Goal: Information Seeking & Learning: Find specific fact

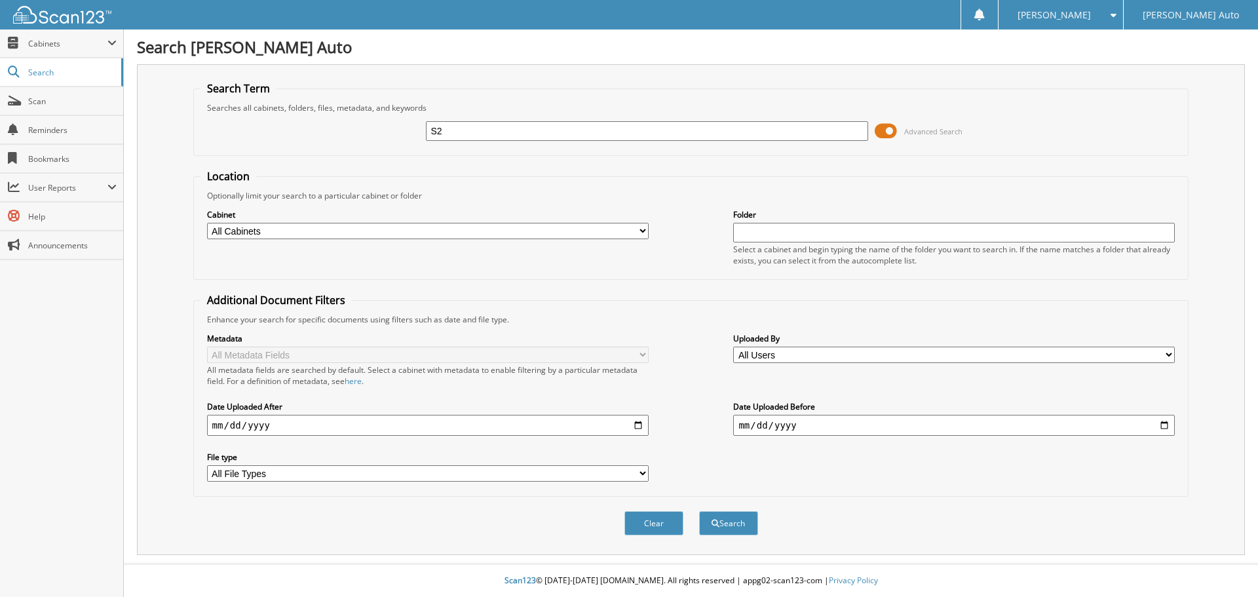
type input "S"
type input "2S25858"
click at [699, 511] on button "Search" at bounding box center [728, 523] width 59 height 24
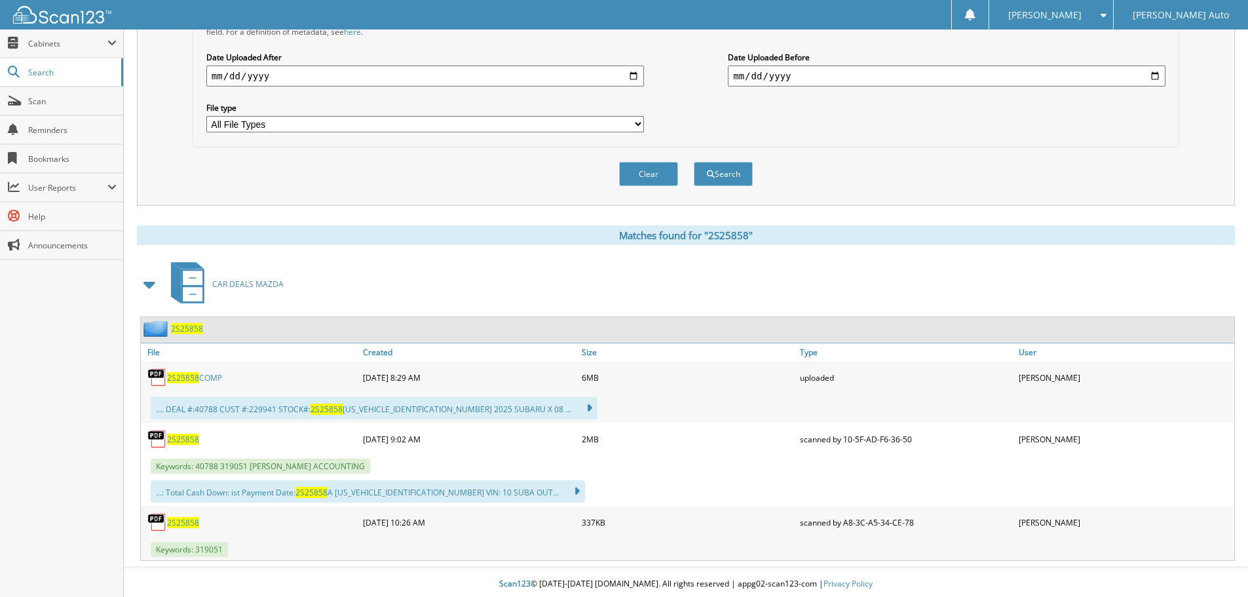
scroll to position [353, 0]
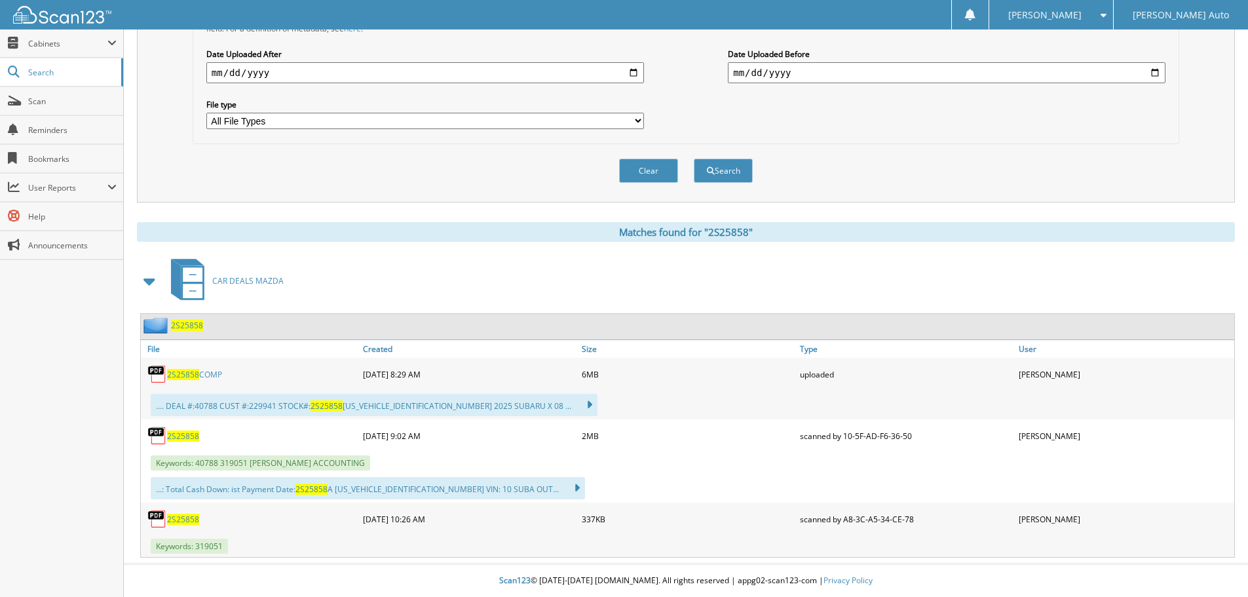
click at [192, 435] on span "2S25858" at bounding box center [183, 436] width 32 height 11
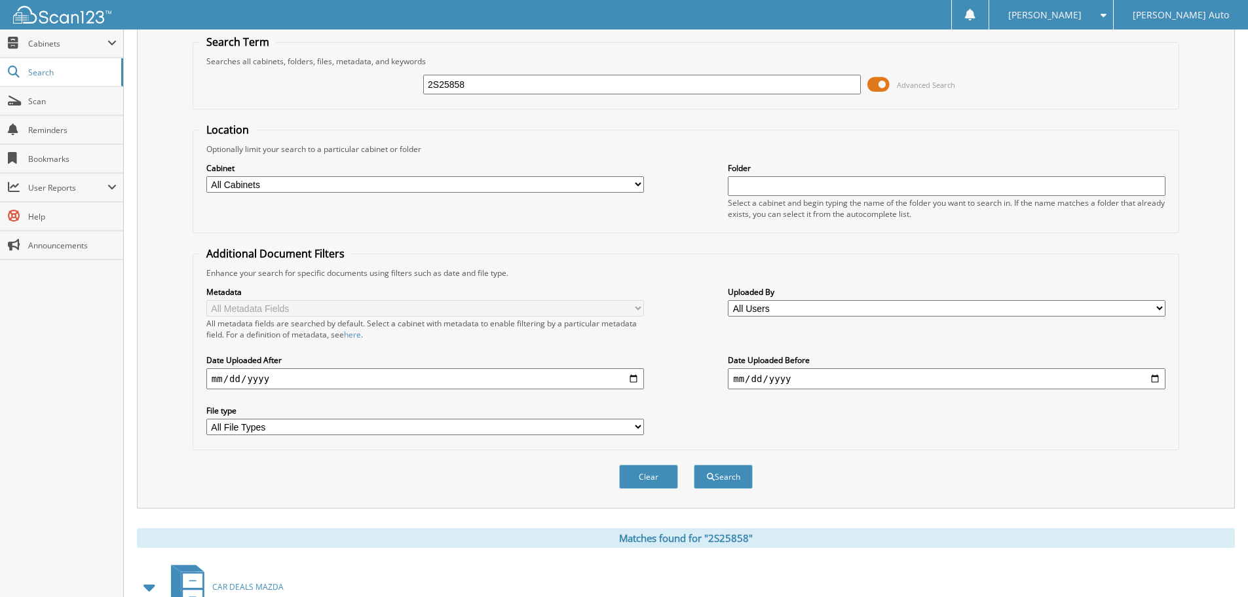
scroll to position [0, 0]
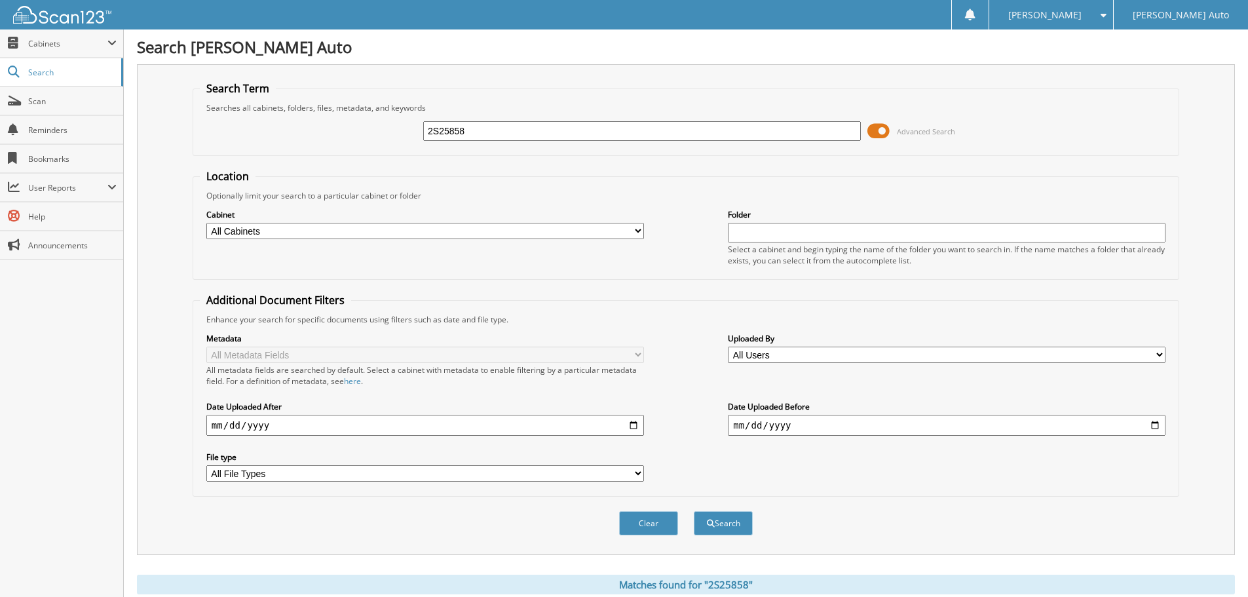
drag, startPoint x: 483, startPoint y: 134, endPoint x: 362, endPoint y: 140, distance: 120.7
click at [378, 160] on form "Search Term Searches all cabinets, folders, files, metadata, and keywords 2S258…" at bounding box center [686, 315] width 987 height 469
type input "BURRELL"
click at [694, 511] on button "Search" at bounding box center [723, 523] width 59 height 24
drag, startPoint x: 478, startPoint y: 126, endPoint x: 372, endPoint y: 111, distance: 107.2
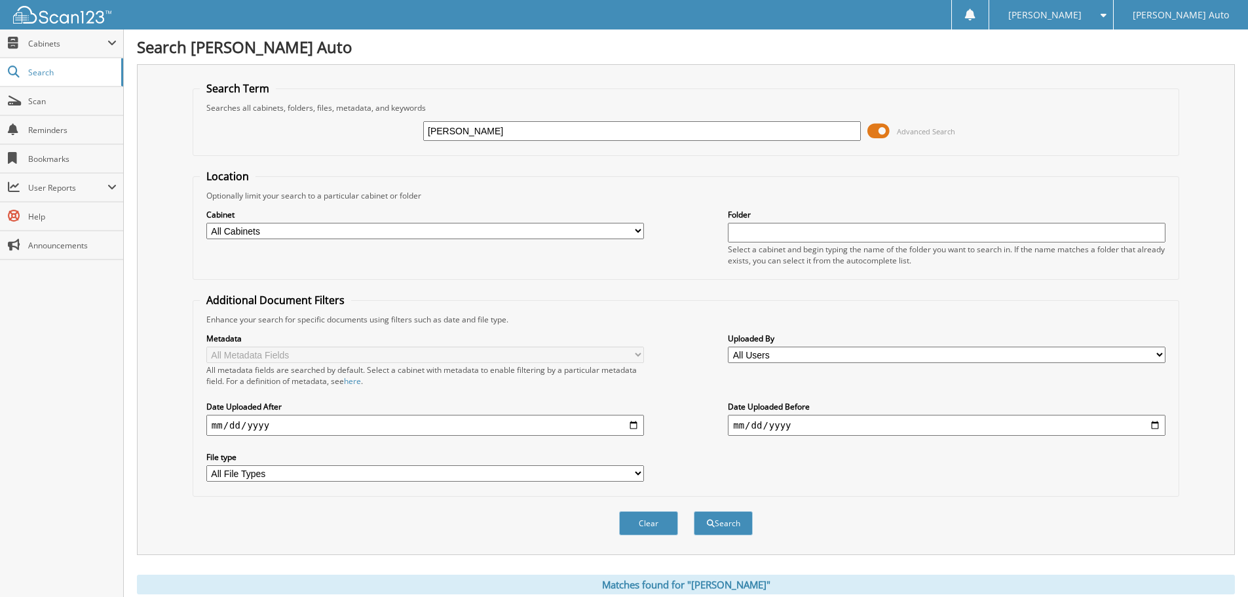
click at [373, 110] on fieldset "Search Term Searches all cabinets, folders, files, metadata, and keywords BURRE…" at bounding box center [686, 118] width 987 height 75
type input "2s25882"
click at [694, 511] on button "Search" at bounding box center [723, 523] width 59 height 24
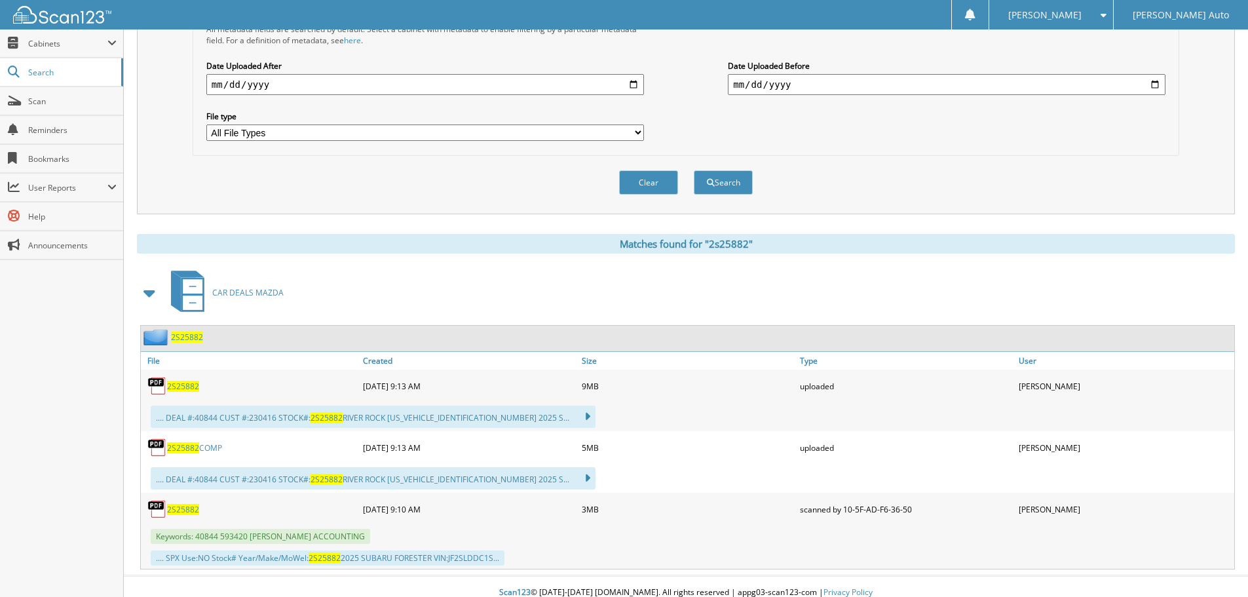
scroll to position [353, 0]
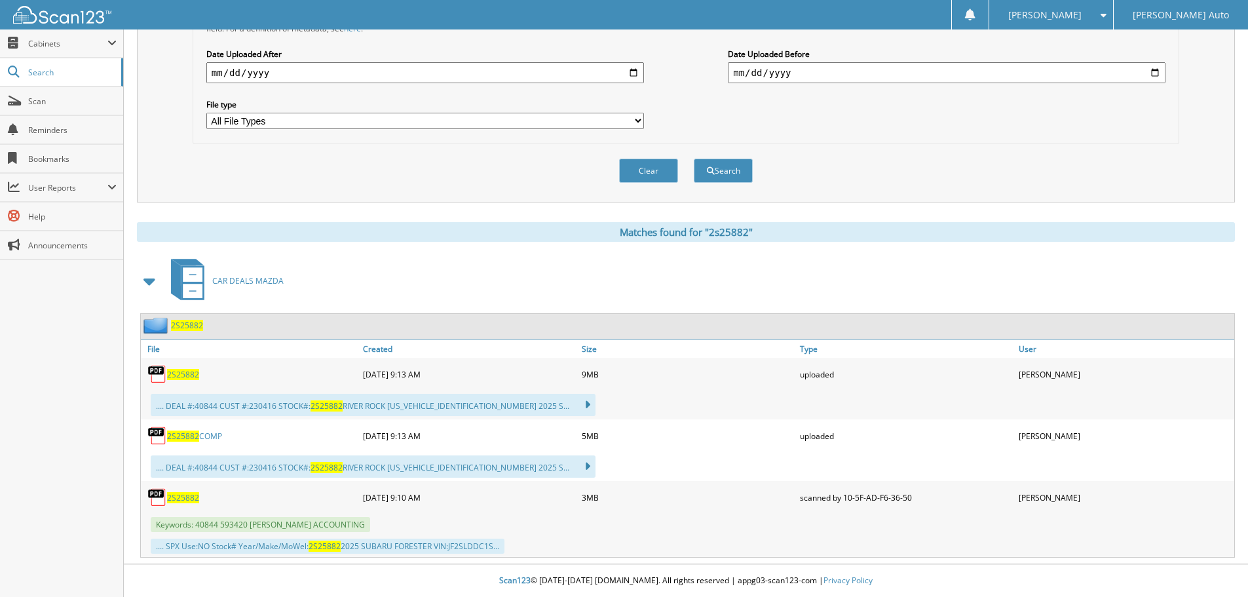
click at [185, 497] on span "2S25882" at bounding box center [183, 497] width 32 height 11
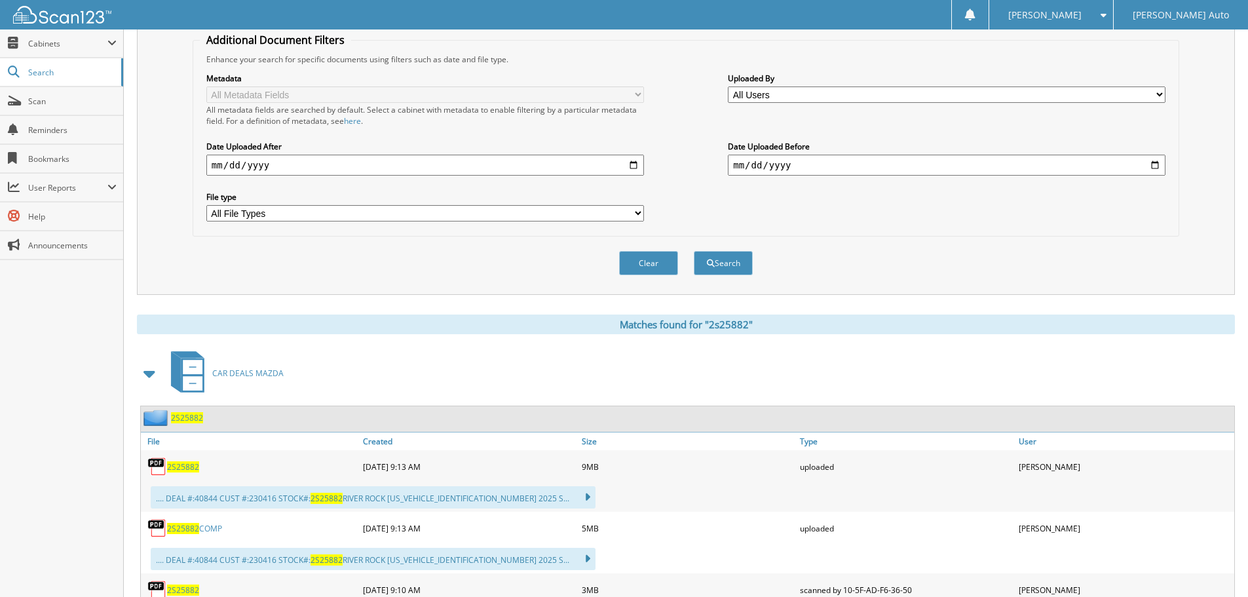
scroll to position [0, 0]
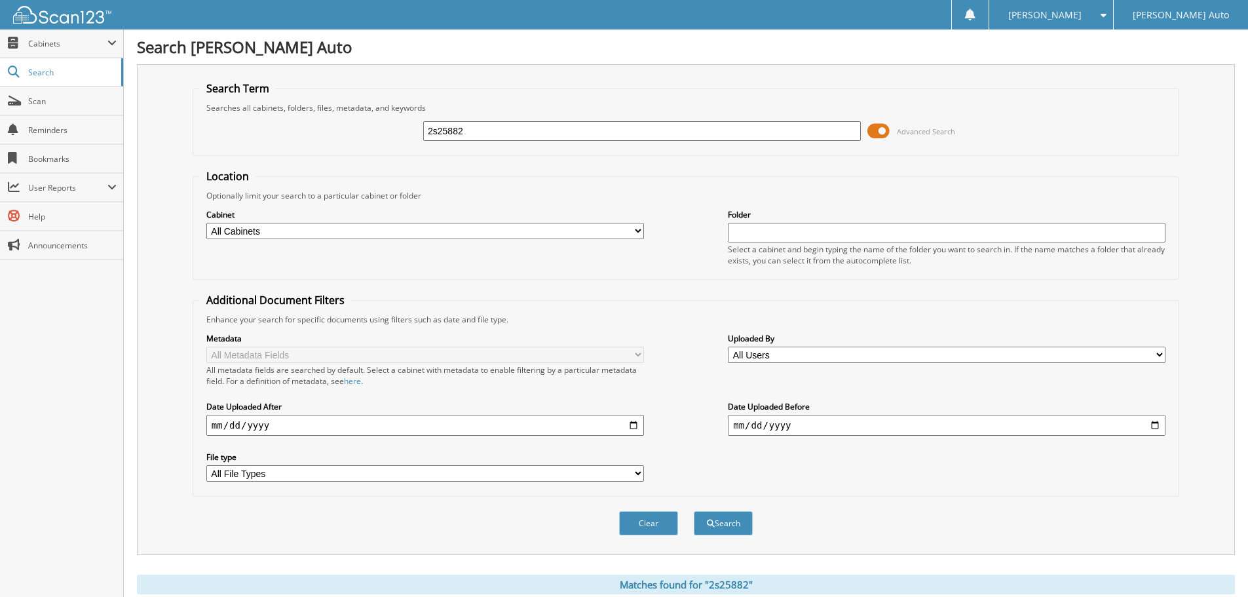
drag, startPoint x: 480, startPoint y: 135, endPoint x: 392, endPoint y: 136, distance: 87.8
click at [391, 136] on div "2s25882 Advanced Search" at bounding box center [686, 130] width 972 height 35
type input "2S25848"
click at [694, 511] on button "Search" at bounding box center [723, 523] width 59 height 24
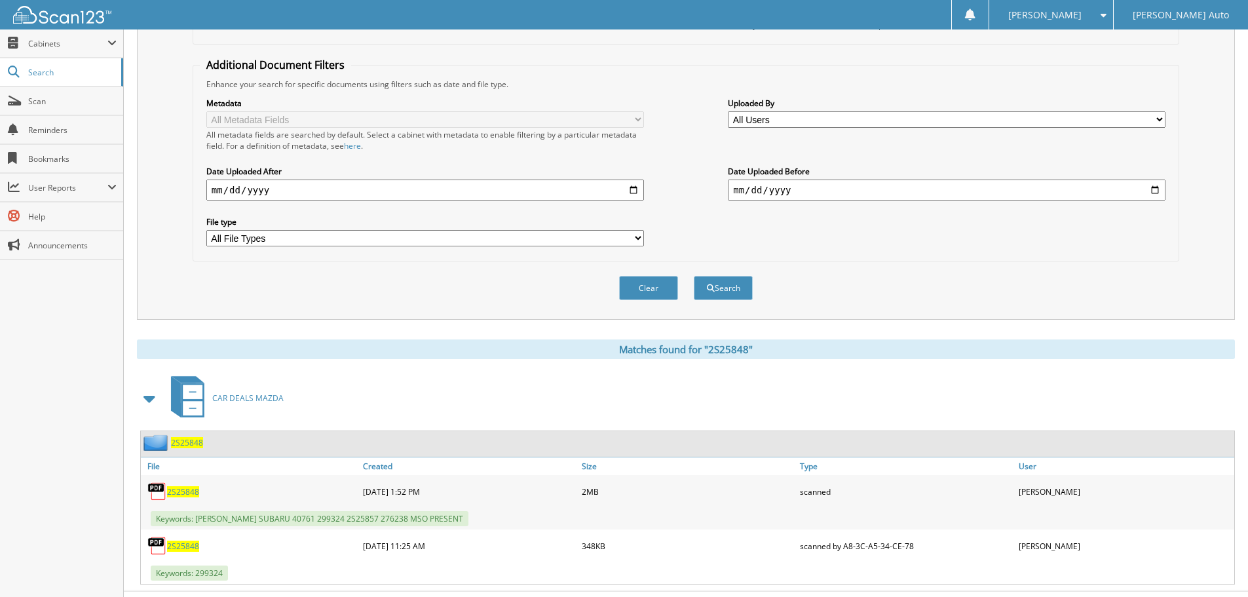
scroll to position [263, 0]
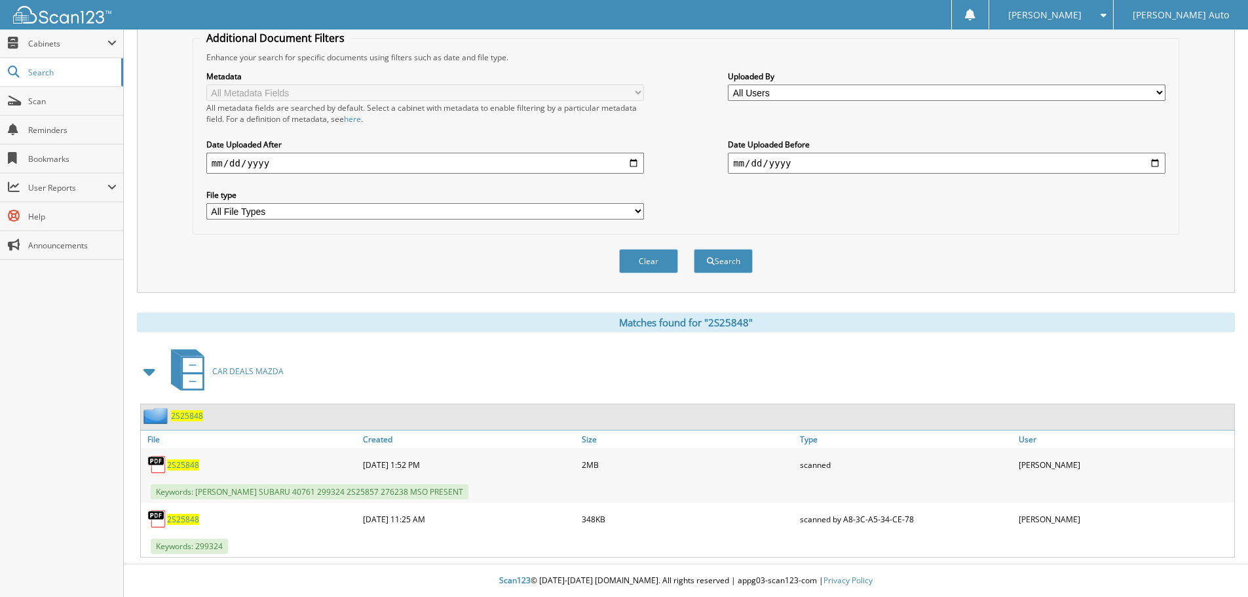
click at [185, 469] on span "2S25848" at bounding box center [183, 464] width 32 height 11
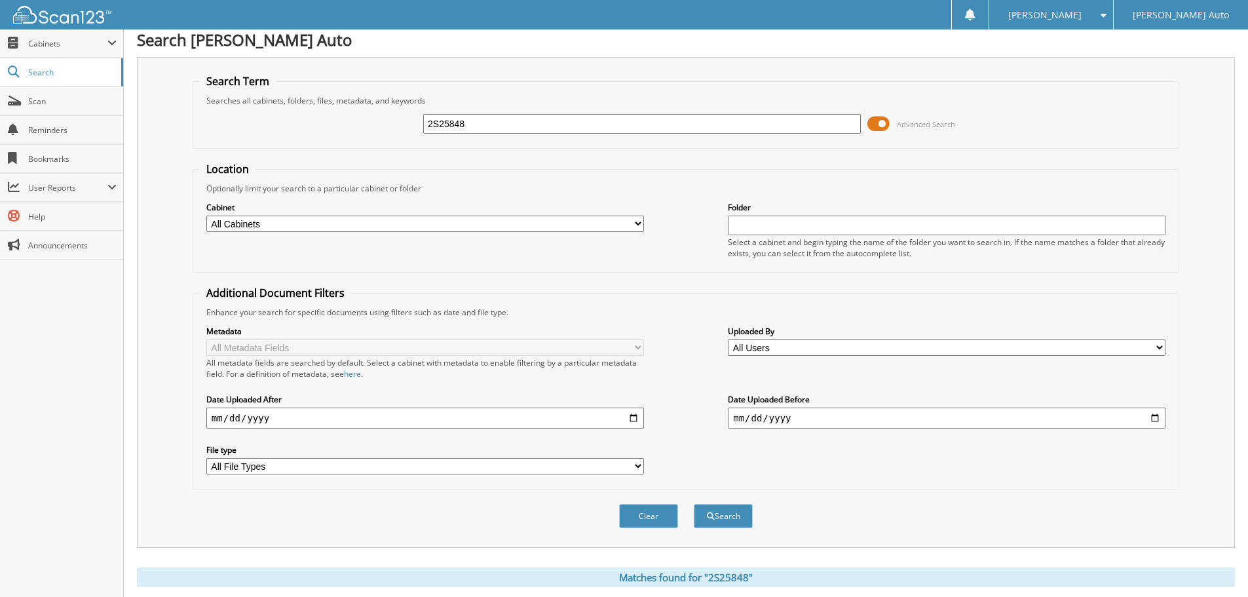
scroll to position [0, 0]
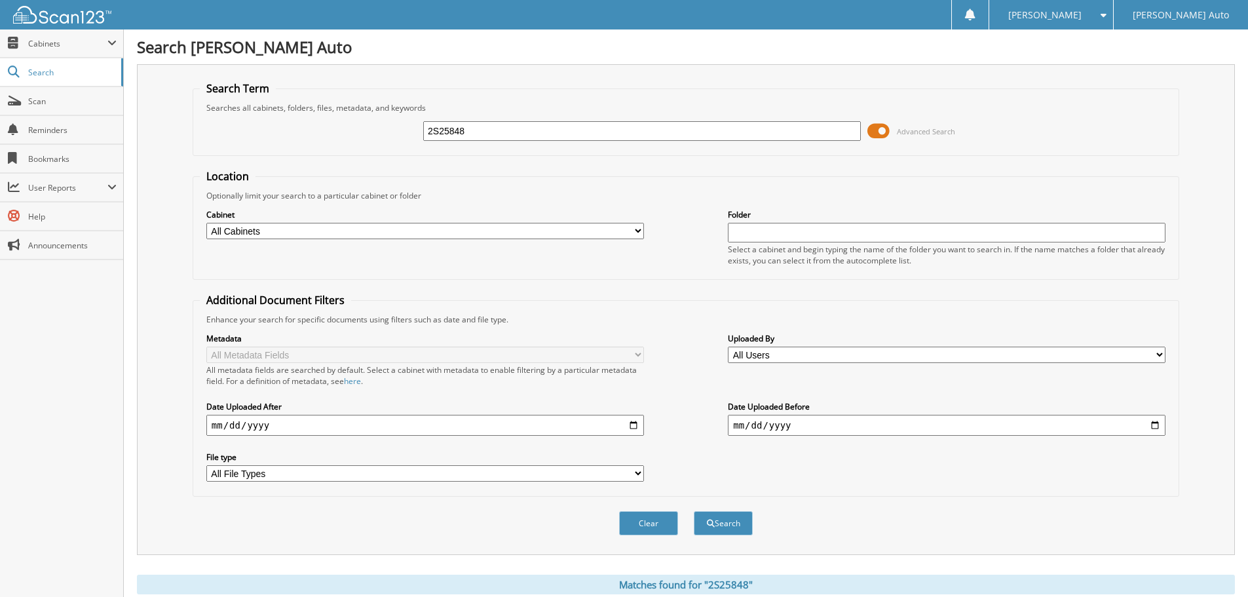
drag, startPoint x: 510, startPoint y: 133, endPoint x: 387, endPoint y: 127, distance: 123.3
click at [389, 127] on div "2S25848 Advanced Search" at bounding box center [686, 130] width 972 height 35
type input "2S25804"
drag, startPoint x: 567, startPoint y: 133, endPoint x: 560, endPoint y: 141, distance: 10.2
click at [566, 133] on input "2S25804" at bounding box center [642, 131] width 438 height 20
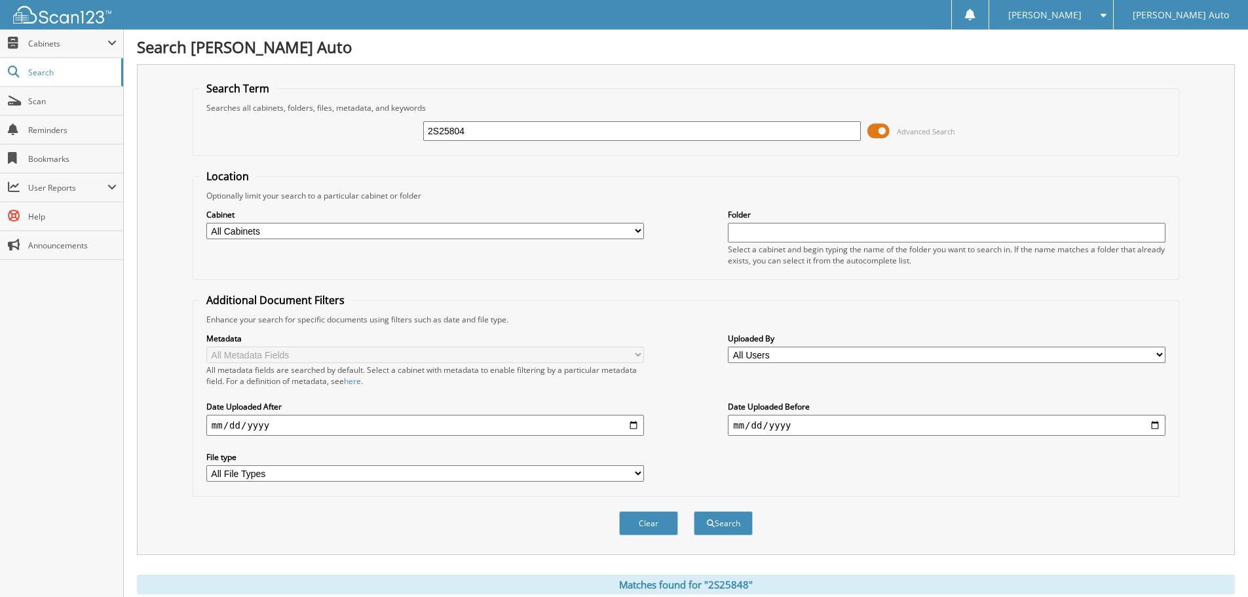
click at [694, 511] on button "Search" at bounding box center [723, 523] width 59 height 24
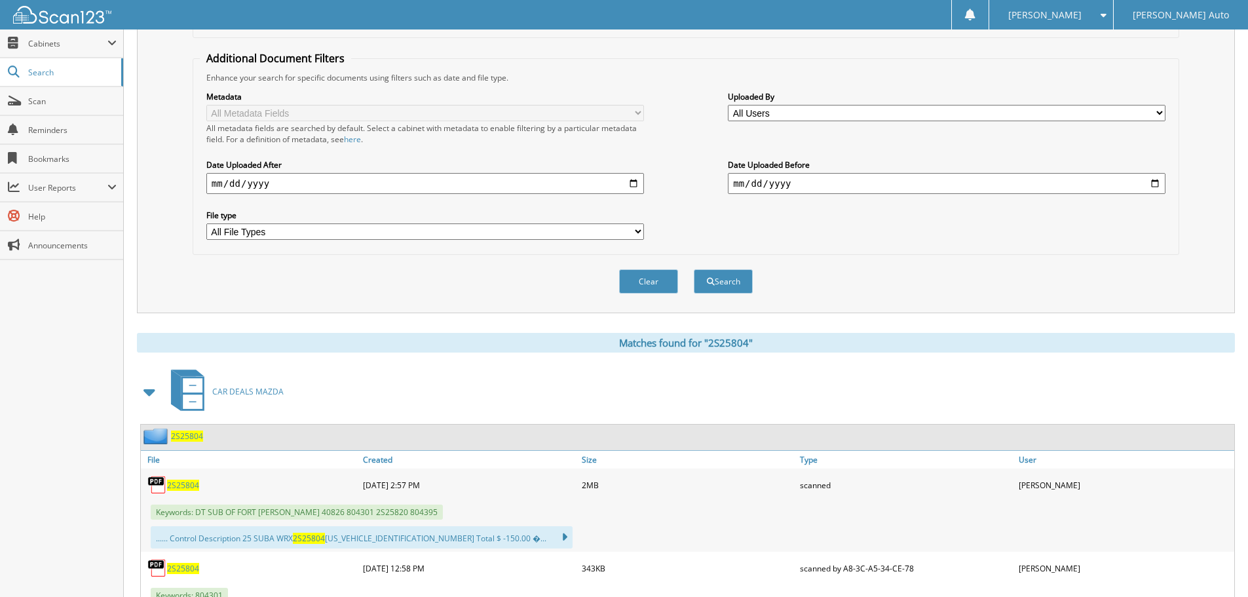
scroll to position [292, 0]
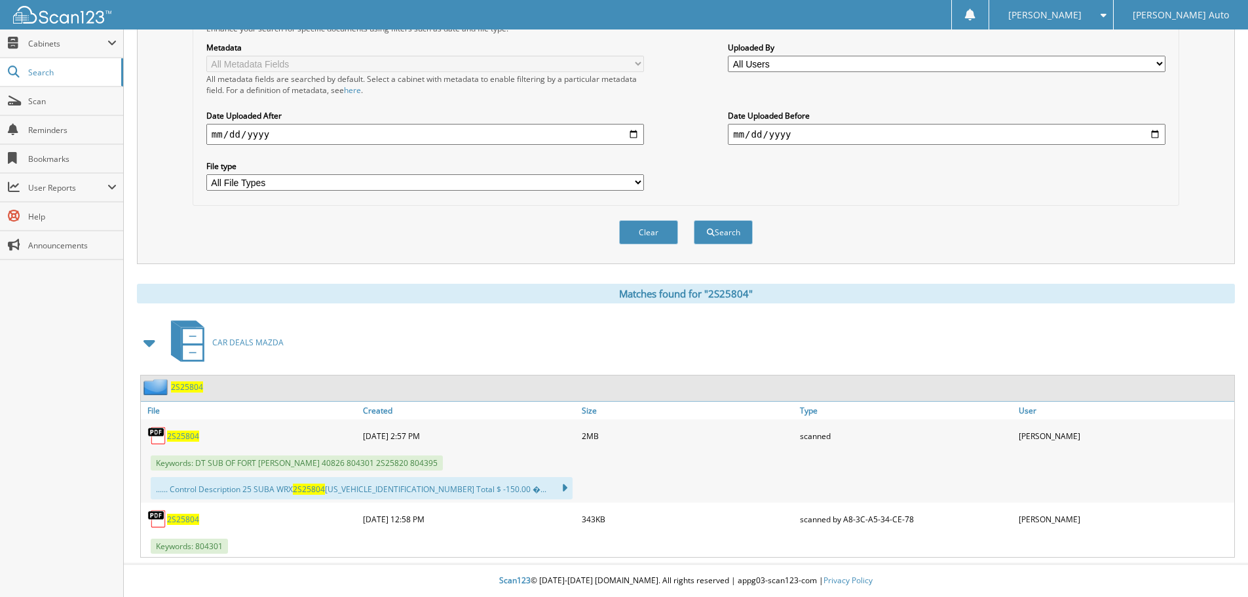
click at [187, 438] on span "2S25804" at bounding box center [183, 436] width 32 height 11
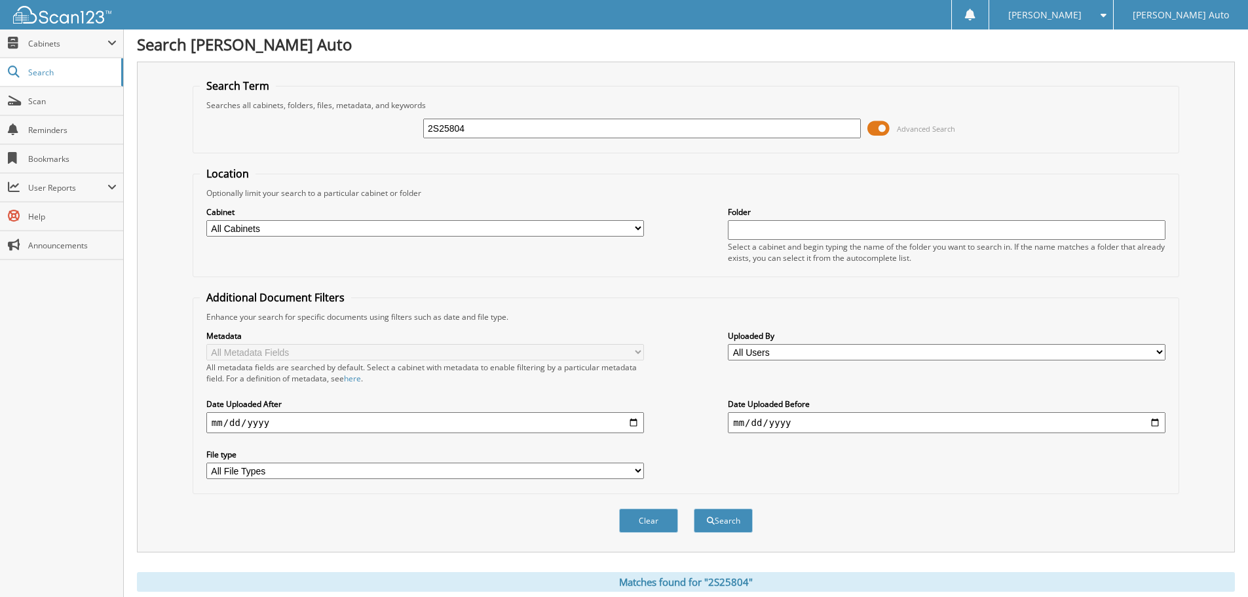
scroll to position [0, 0]
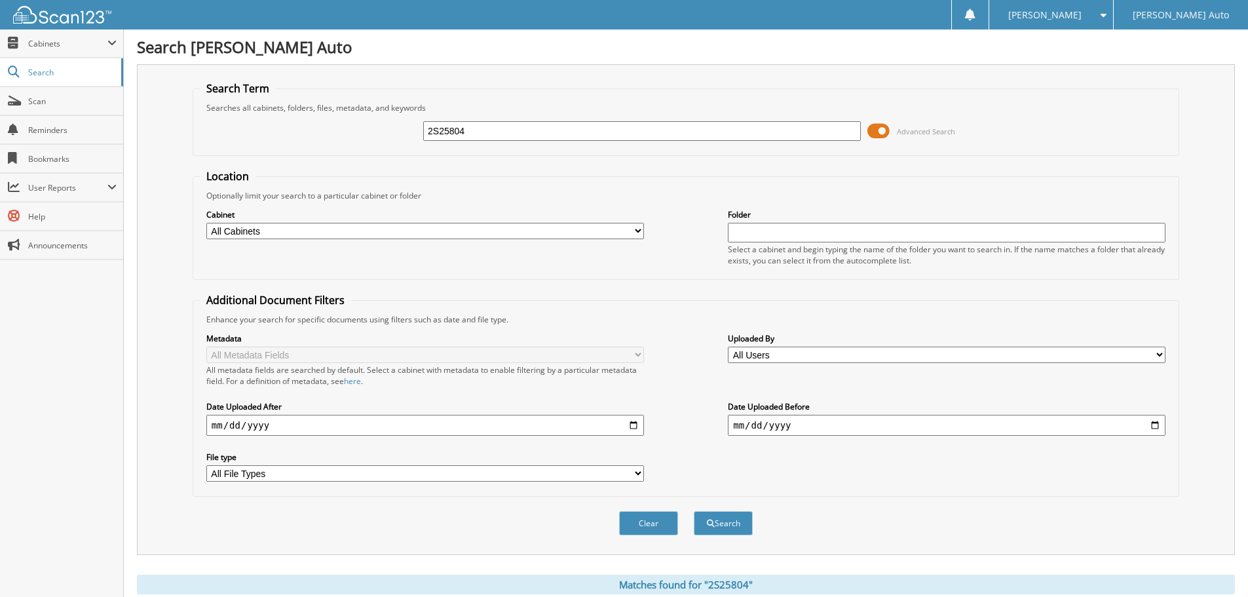
drag, startPoint x: 509, startPoint y: 133, endPoint x: 398, endPoint y: 138, distance: 110.8
click at [398, 138] on div "2S25804 Advanced Search" at bounding box center [686, 130] width 972 height 35
type input "[PERSON_NAME]"
click at [694, 511] on button "Search" at bounding box center [723, 523] width 59 height 24
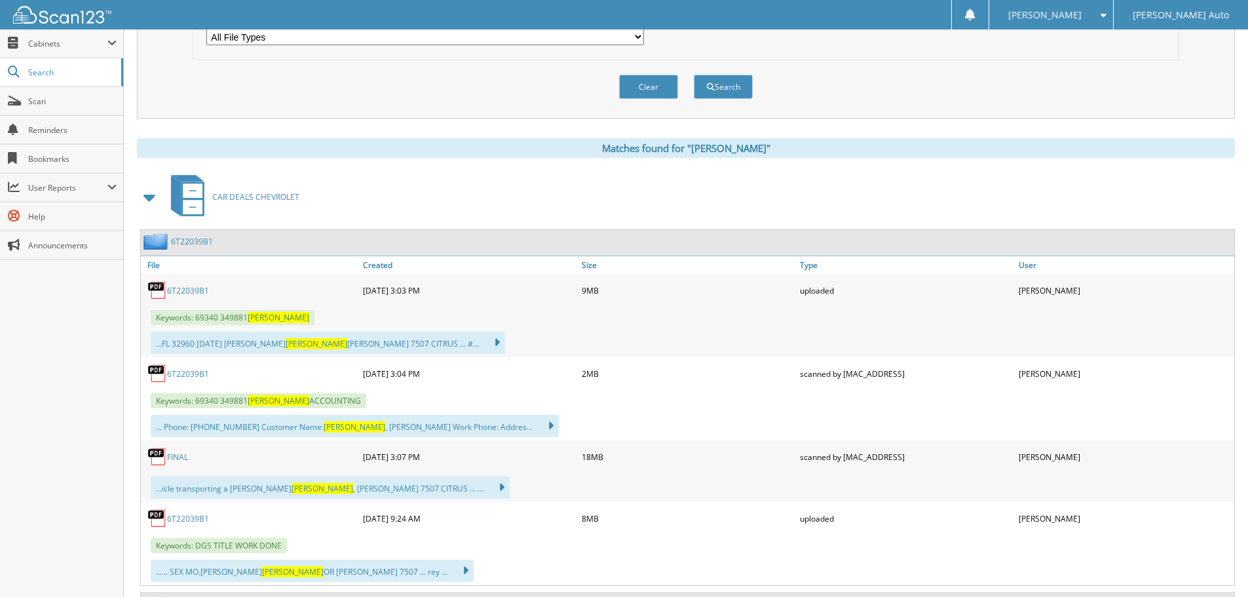
scroll to position [459, 0]
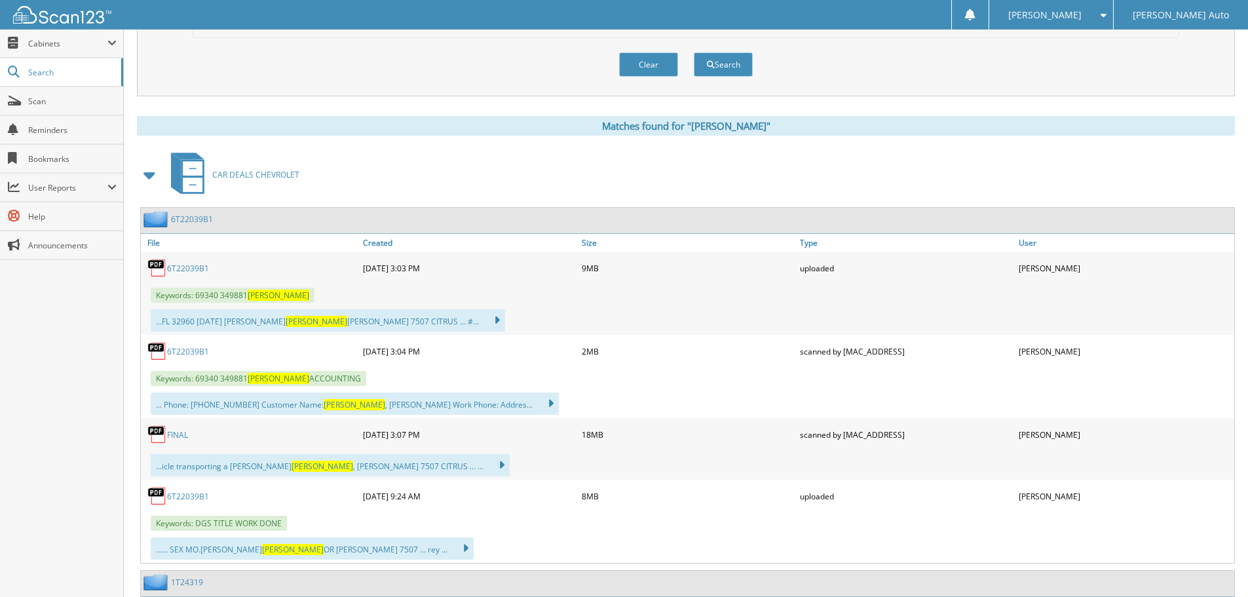
click at [189, 349] on link "6T22039B1" at bounding box center [188, 351] width 42 height 11
click at [344, 74] on div "Clear Search" at bounding box center [686, 64] width 987 height 53
click at [58, 47] on span "Cabinets" at bounding box center [67, 43] width 79 height 11
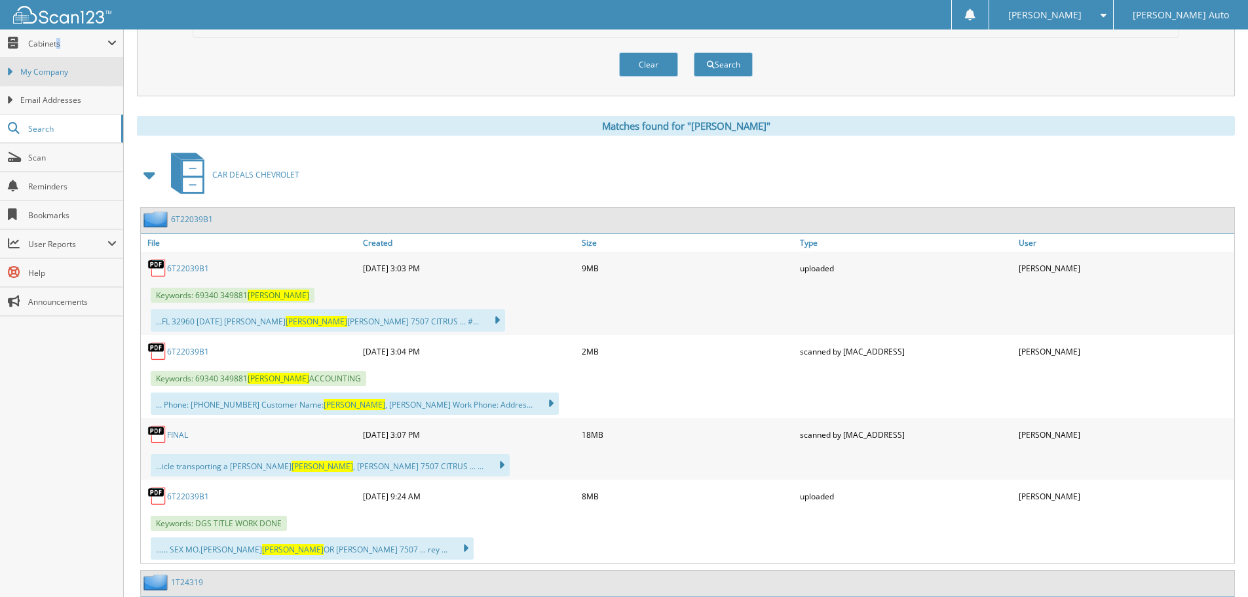
click at [69, 71] on span "My Company" at bounding box center [68, 72] width 96 height 12
